Goal: Find contact information: Find contact information

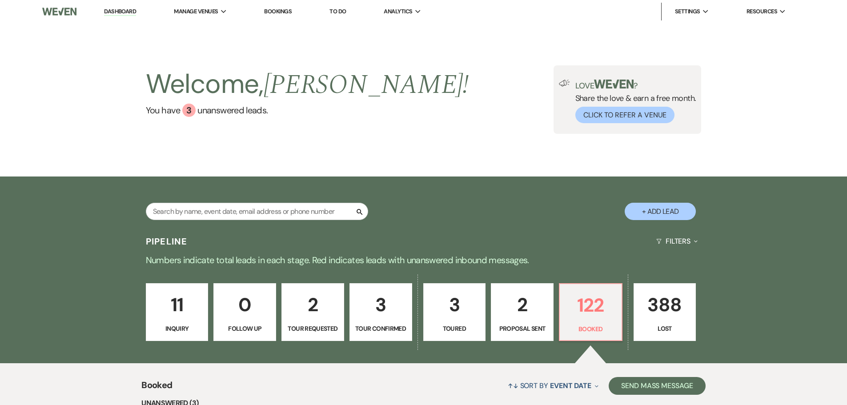
click at [127, 179] on div "Search + Add Lead" at bounding box center [423, 202] width 847 height 53
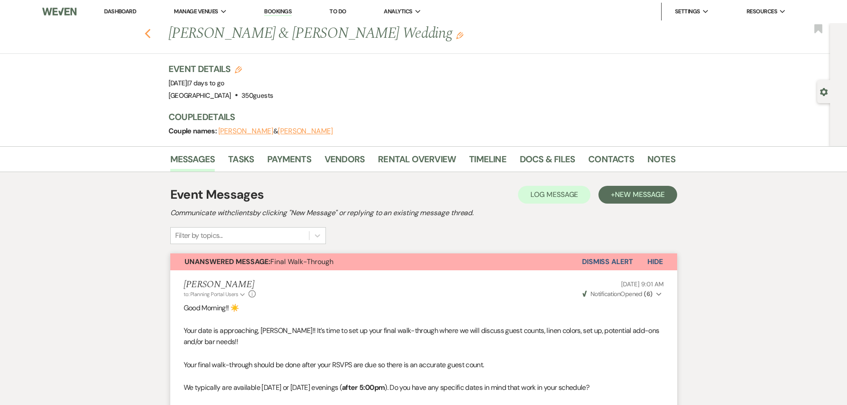
click at [150, 32] on icon "Previous" at bounding box center [147, 33] width 7 height 11
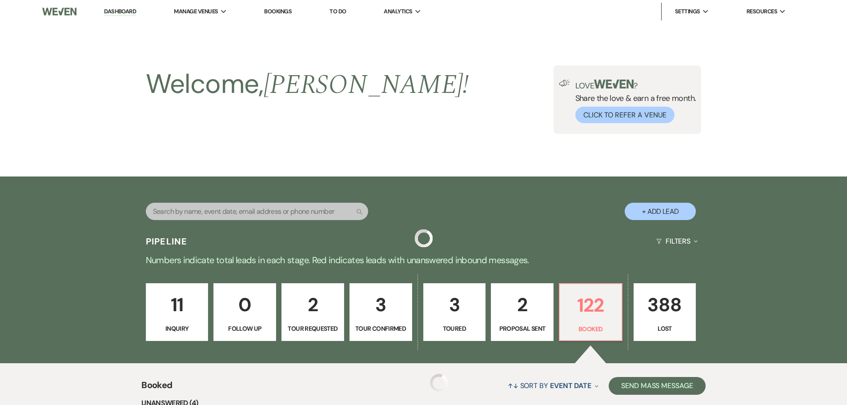
scroll to position [222, 0]
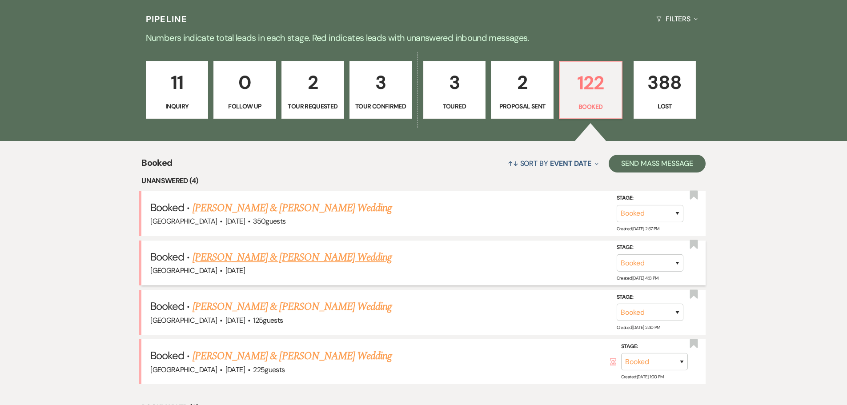
click at [247, 258] on link "[PERSON_NAME] & [PERSON_NAME] Wedding" at bounding box center [291, 257] width 199 height 16
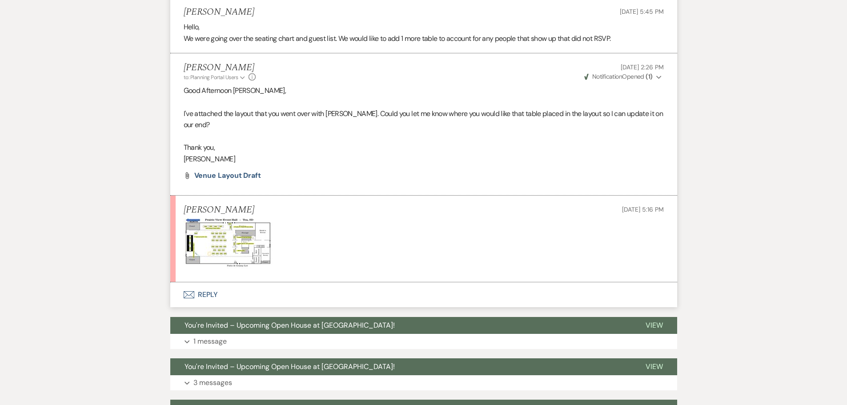
scroll to position [1280, 0]
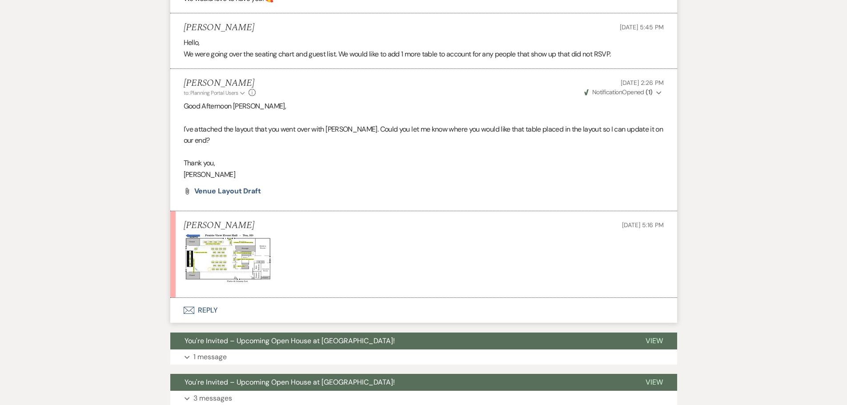
click at [243, 251] on img at bounding box center [228, 261] width 89 height 54
click at [218, 259] on img at bounding box center [228, 261] width 89 height 54
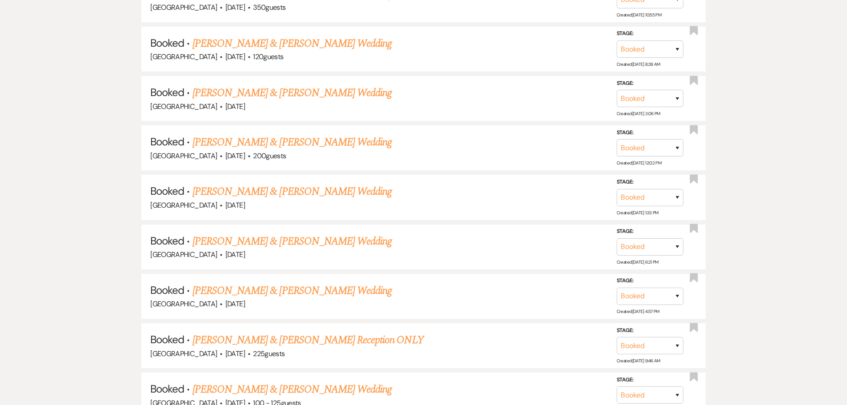
scroll to position [222, 0]
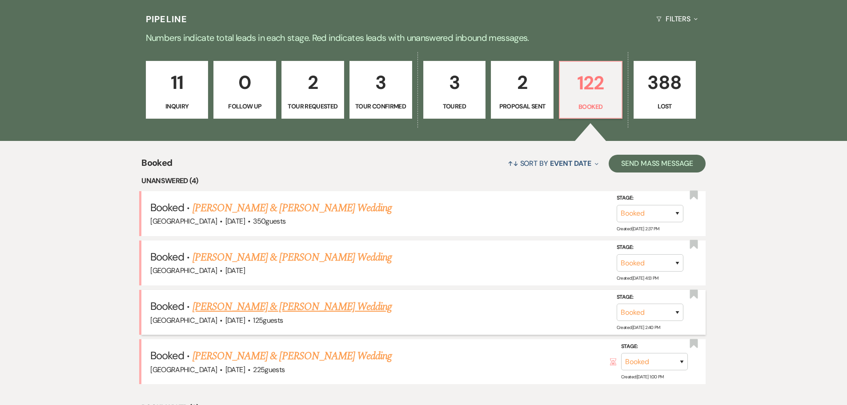
click at [254, 307] on link "[PERSON_NAME] & [PERSON_NAME] Wedding" at bounding box center [291, 307] width 199 height 16
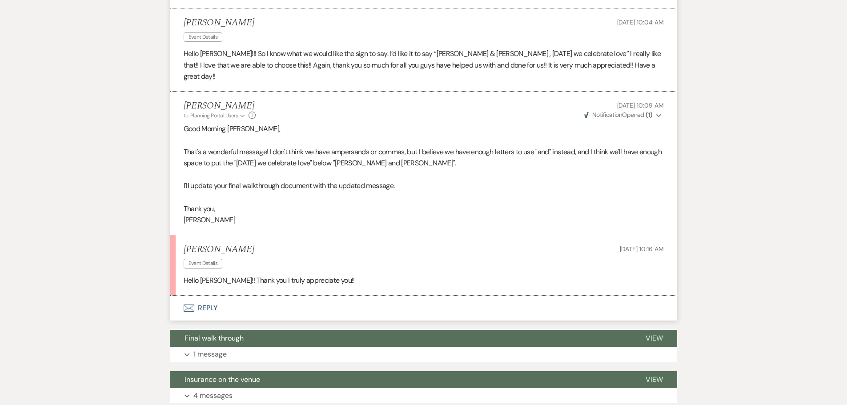
scroll to position [1660, 0]
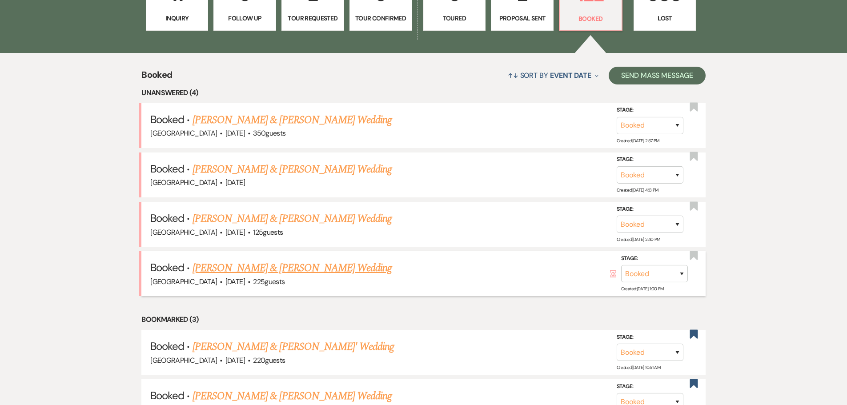
scroll to position [311, 0]
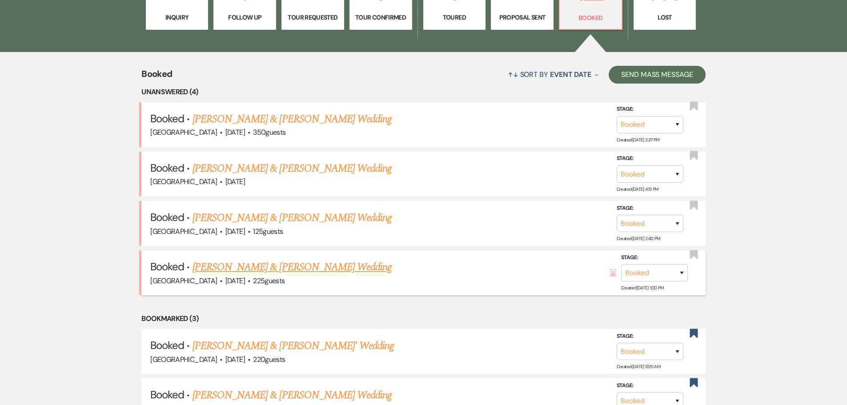
click at [256, 266] on link "[PERSON_NAME] & [PERSON_NAME] Wedding" at bounding box center [291, 267] width 199 height 16
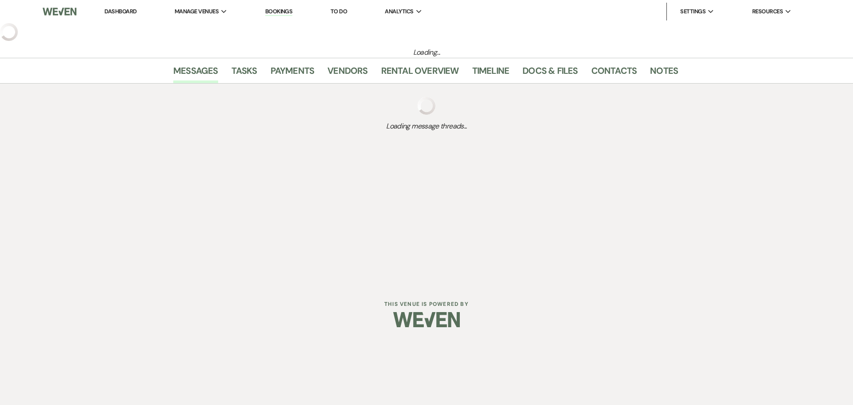
select select "5"
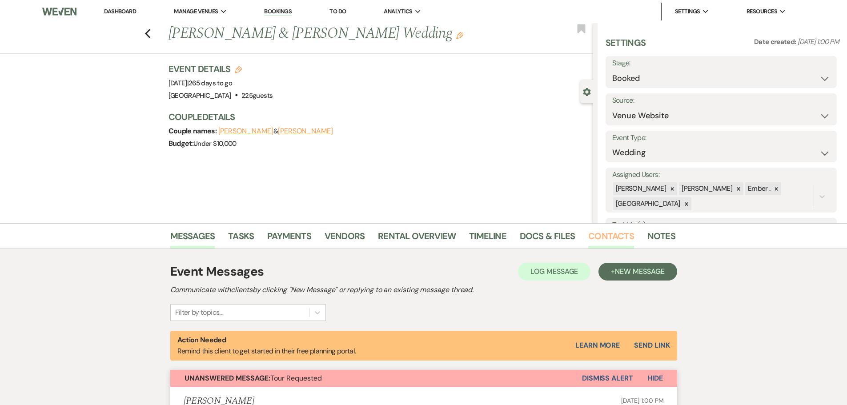
click at [597, 236] on link "Contacts" at bounding box center [611, 239] width 46 height 20
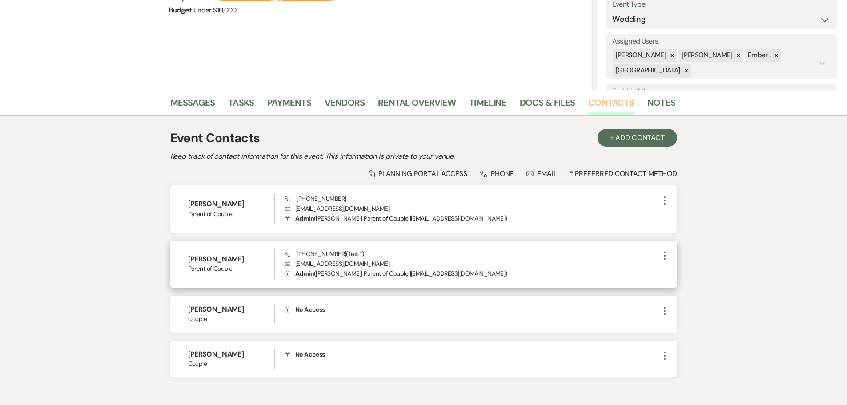
scroll to position [178, 0]
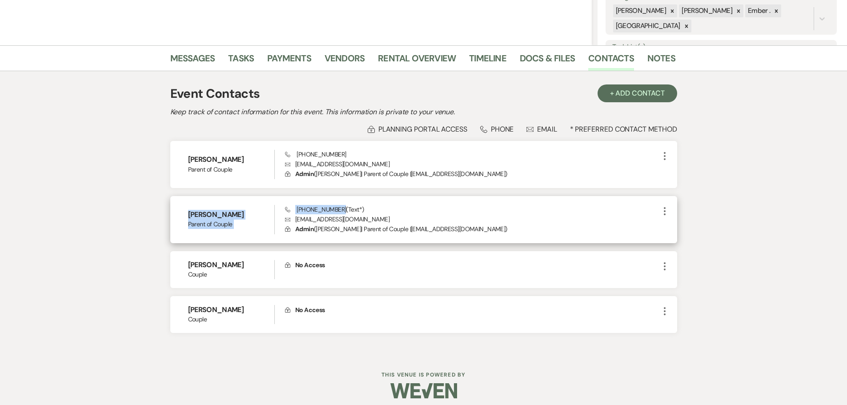
drag, startPoint x: 189, startPoint y: 212, endPoint x: 339, endPoint y: 209, distance: 149.8
click at [339, 209] on div "Mitzi Rozeboom Parent of Couple Phone (605) 376-1708 (Text*) Envelope mpsodak@h…" at bounding box center [423, 219] width 507 height 47
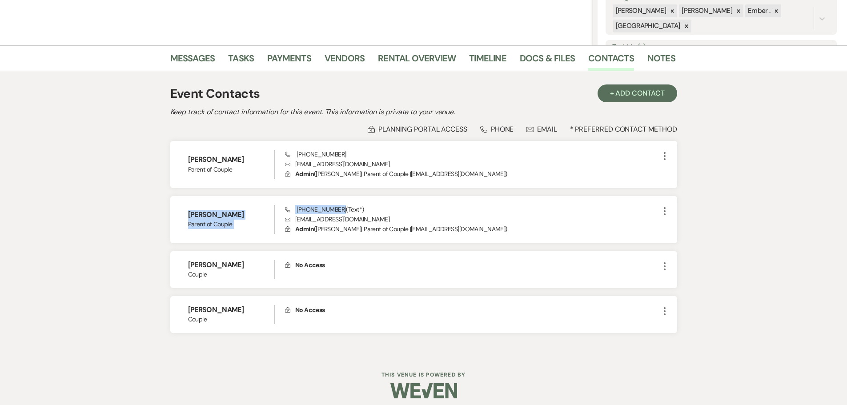
copy div "Mitzi Rozeboom Parent of Couple Phone (605) 376-1708"
